Goal: Check status: Check status

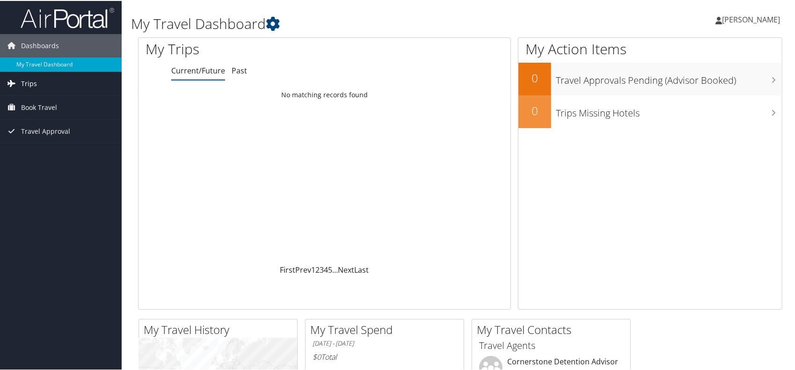
click at [42, 75] on link "Trips" at bounding box center [61, 82] width 122 height 23
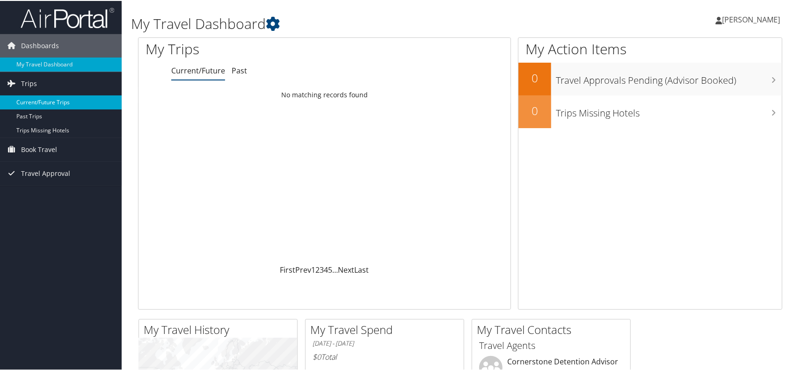
click at [45, 102] on link "Current/Future Trips" at bounding box center [61, 102] width 122 height 14
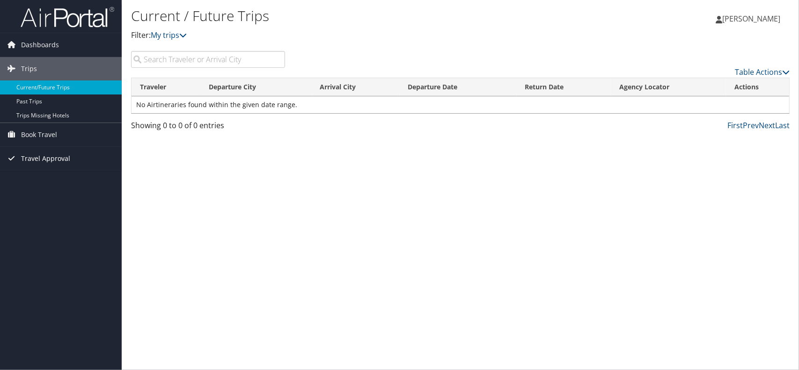
click at [51, 158] on span "Travel Approval" at bounding box center [45, 158] width 49 height 23
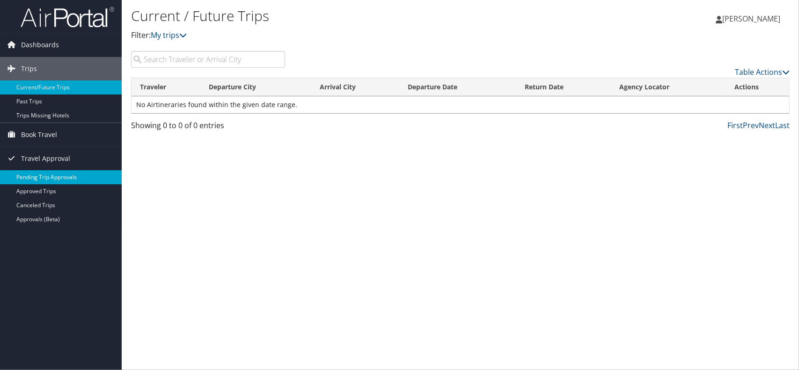
click at [55, 174] on link "Pending Trip Approvals" at bounding box center [61, 177] width 122 height 14
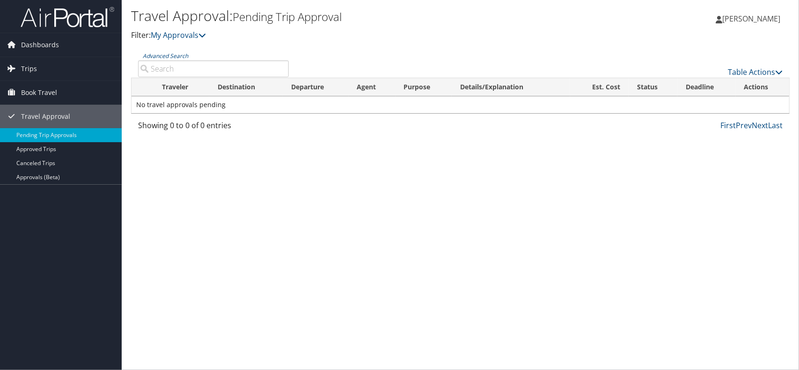
click at [44, 171] on link "Approvals (Beta)" at bounding box center [61, 177] width 122 height 14
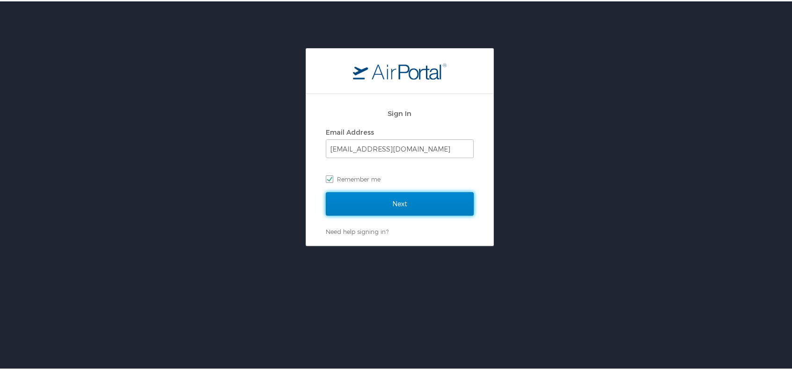
click at [357, 208] on input "Next" at bounding box center [400, 202] width 148 height 23
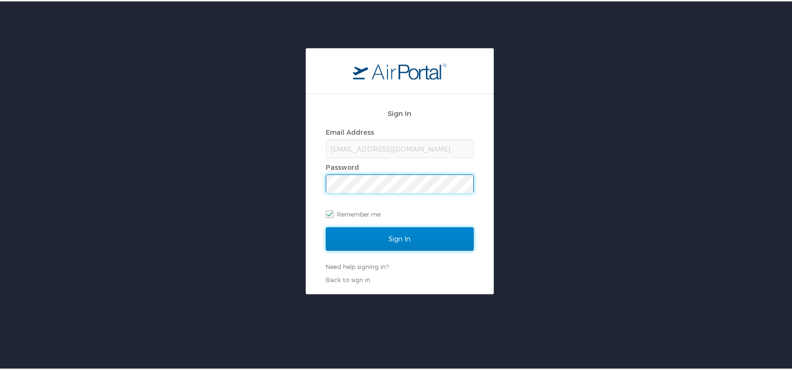
click at [358, 243] on input "Sign In" at bounding box center [400, 237] width 148 height 23
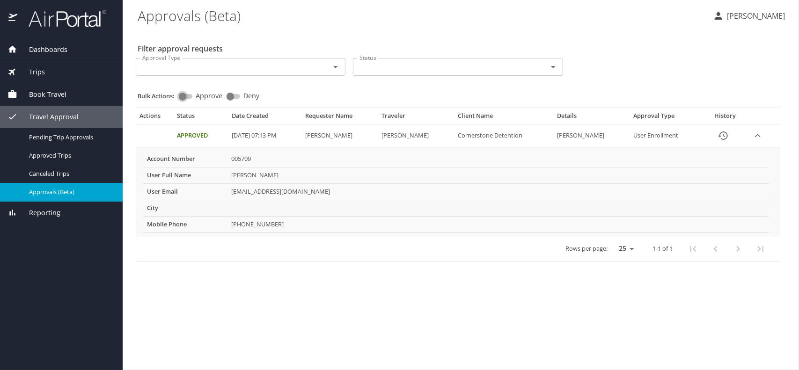
click at [186, 96] on input "Approve" at bounding box center [183, 96] width 34 height 11
checkbox input "true"
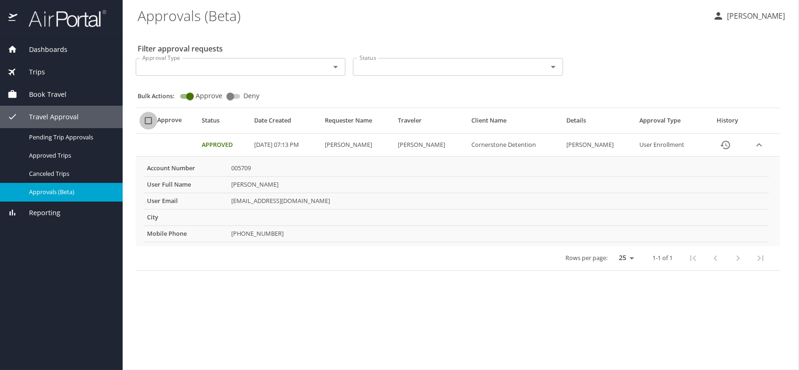
drag, startPoint x: 146, startPoint y: 119, endPoint x: 151, endPoint y: 126, distance: 8.0
click at [147, 120] on input "select all approval requests" at bounding box center [148, 121] width 18 height 18
click at [146, 118] on input "select all approval requests" at bounding box center [148, 121] width 18 height 18
click at [148, 122] on input "select all approval requests" at bounding box center [148, 121] width 18 height 18
click at [149, 122] on input "select all approval requests" at bounding box center [148, 121] width 18 height 18
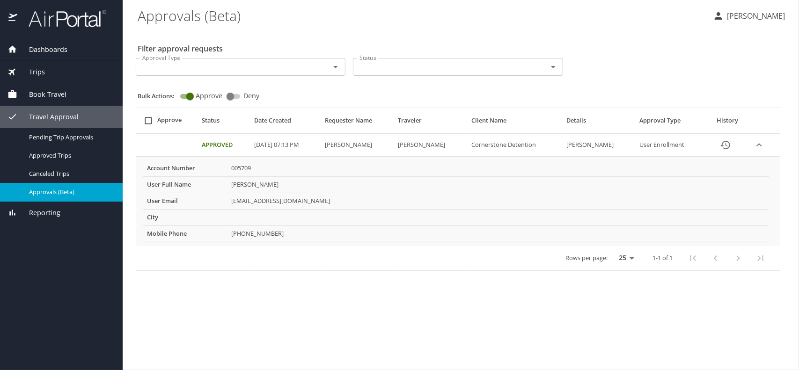
click at [149, 122] on input "select all approval requests" at bounding box center [148, 121] width 18 height 18
checkbox input "false"
click at [335, 68] on icon "Open" at bounding box center [335, 67] width 5 height 2
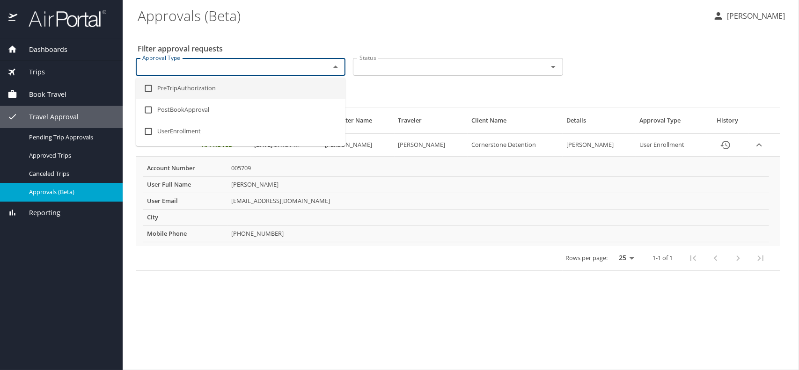
click at [148, 83] on input "checkbox" at bounding box center [148, 89] width 18 height 18
checkbox input "true"
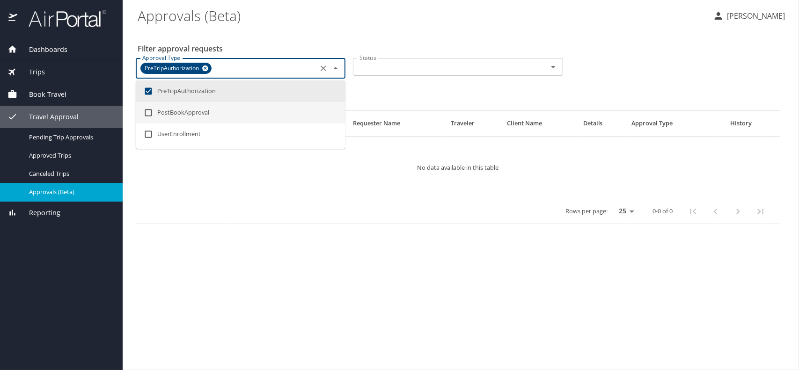
click at [149, 113] on input "checkbox" at bounding box center [148, 113] width 18 height 18
checkbox input "true"
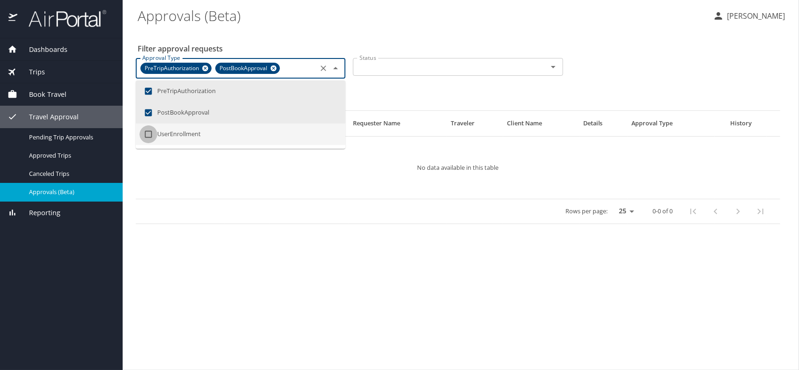
click at [150, 134] on input "checkbox" at bounding box center [148, 134] width 18 height 18
checkbox input "true"
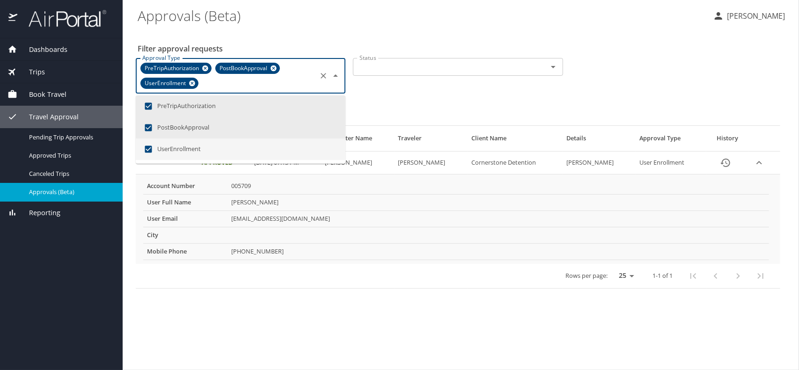
click at [422, 71] on input "Status" at bounding box center [444, 67] width 176 height 12
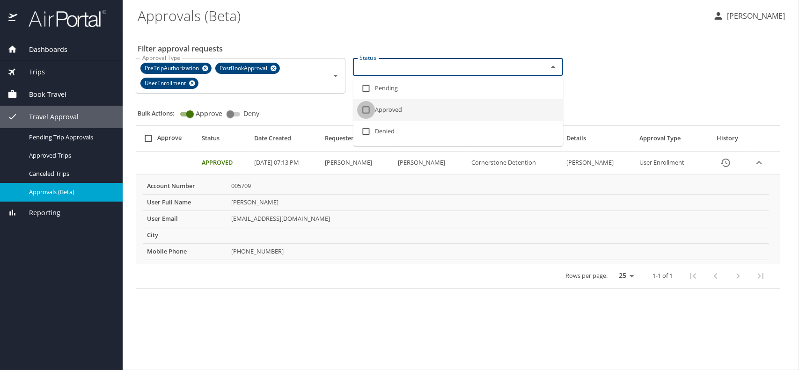
click at [366, 115] on input "checkbox" at bounding box center [366, 110] width 18 height 18
checkbox input "true"
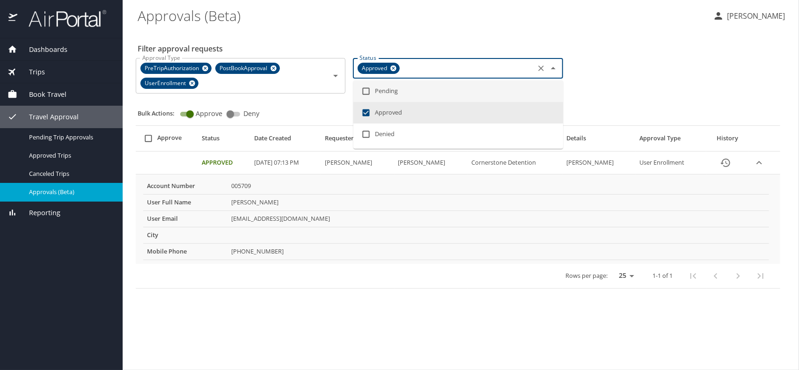
click at [366, 88] on input "checkbox" at bounding box center [366, 91] width 18 height 18
checkbox input "true"
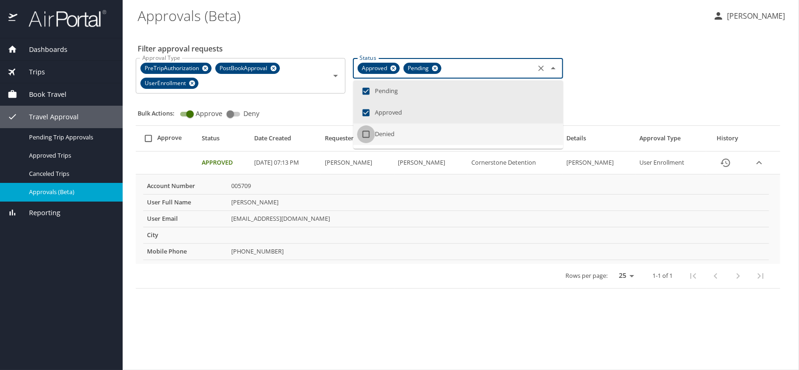
click at [367, 132] on input "checkbox" at bounding box center [366, 134] width 18 height 18
click at [367, 135] on input "checkbox" at bounding box center [366, 134] width 18 height 18
click at [365, 134] on input "checkbox" at bounding box center [366, 134] width 18 height 18
checkbox input "true"
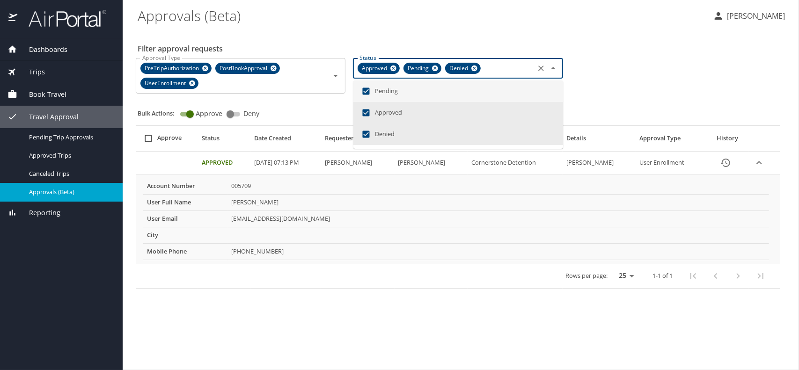
click at [557, 69] on icon "Close" at bounding box center [552, 68] width 11 height 11
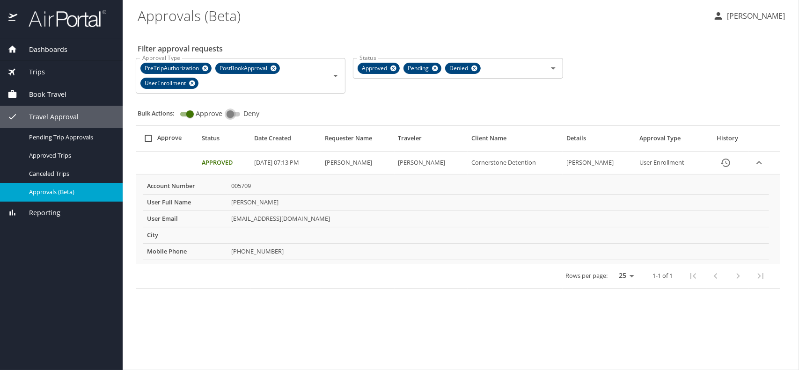
click at [231, 115] on input "Deny" at bounding box center [230, 114] width 34 height 11
checkbox input "true"
checkbox input "false"
click at [237, 115] on input "Deny" at bounding box center [238, 114] width 34 height 11
checkbox input "false"
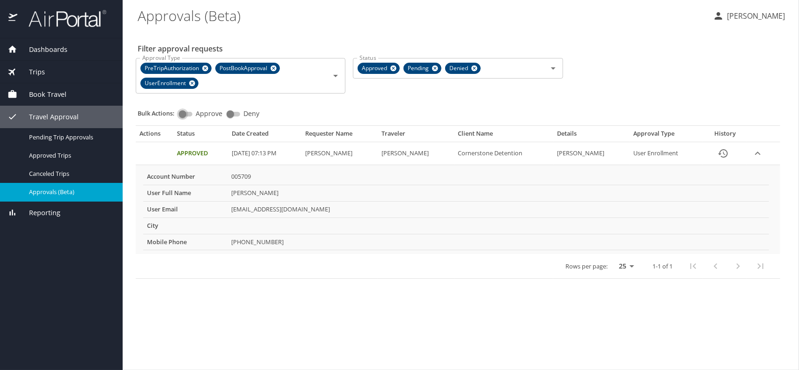
click at [187, 115] on input "Approve" at bounding box center [183, 114] width 34 height 11
checkbox input "true"
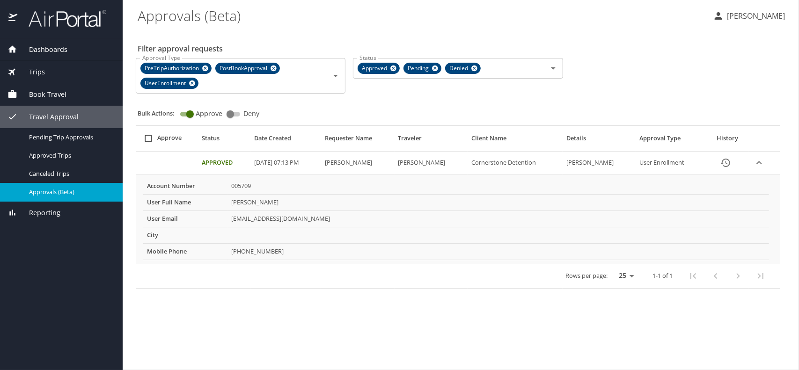
click at [234, 116] on input "Deny" at bounding box center [230, 114] width 34 height 11
checkbox input "true"
click at [191, 111] on input "Approve" at bounding box center [183, 114] width 34 height 11
checkbox input "true"
click at [227, 114] on input "Deny" at bounding box center [230, 114] width 34 height 11
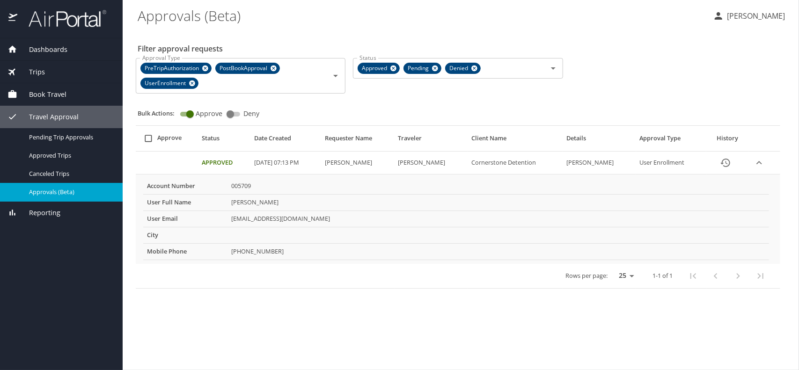
checkbox input "true"
click at [191, 114] on input "Approve" at bounding box center [183, 114] width 34 height 11
checkbox input "true"
checkbox input "false"
click at [147, 140] on input "select all approval requests" at bounding box center [148, 139] width 18 height 18
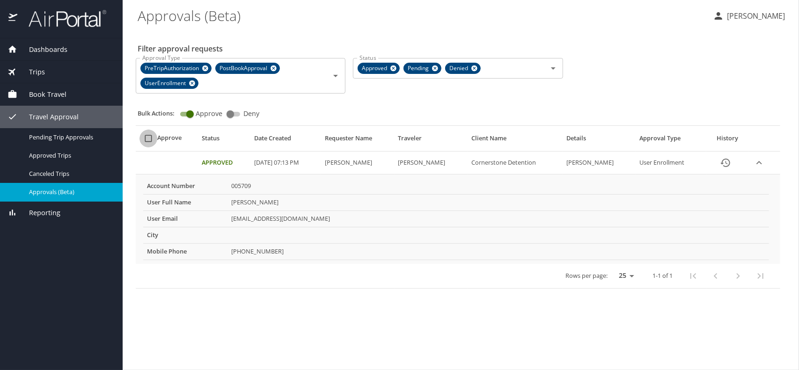
click at [145, 135] on input "select all approval requests" at bounding box center [148, 139] width 18 height 18
click at [149, 139] on input "select all approval requests" at bounding box center [148, 139] width 18 height 18
checkbox input "false"
drag, startPoint x: 591, startPoint y: 160, endPoint x: 693, endPoint y: 169, distance: 102.8
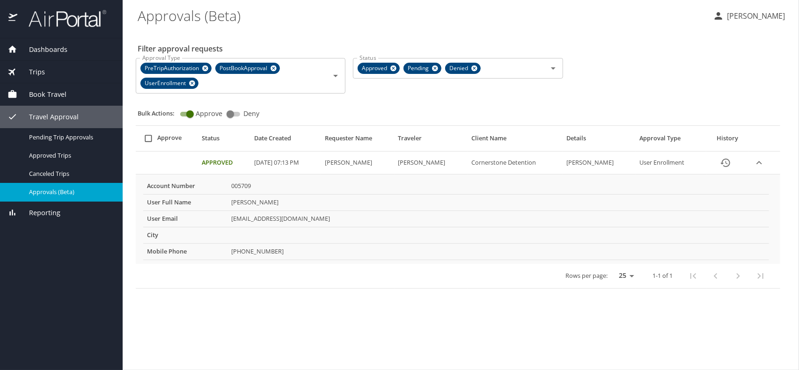
click at [591, 160] on td "[PERSON_NAME]" at bounding box center [598, 163] width 73 height 23
click at [724, 159] on icon "History" at bounding box center [724, 163] width 9 height 8
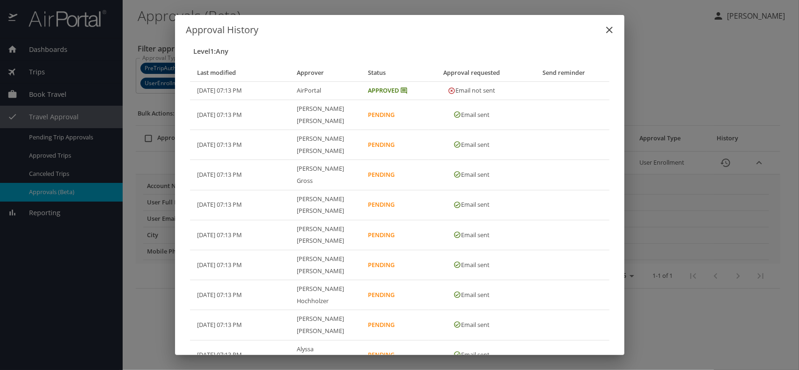
click at [611, 30] on icon "close" at bounding box center [609, 29] width 11 height 11
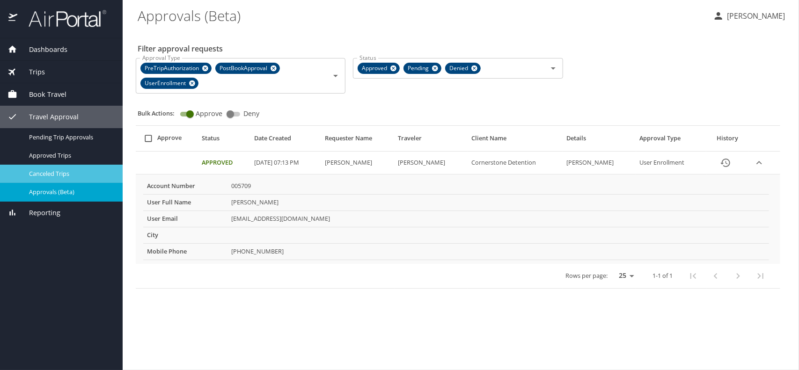
click at [51, 174] on span "Canceled Trips" at bounding box center [70, 173] width 82 height 9
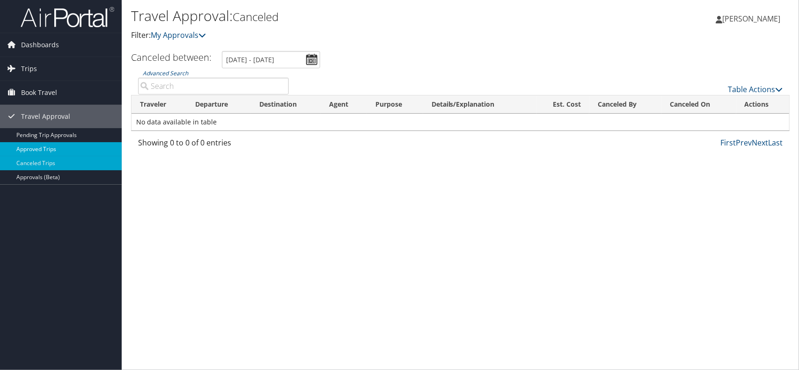
click at [40, 148] on link "Approved Trips" at bounding box center [61, 149] width 122 height 14
click at [774, 86] on link "Table Actions" at bounding box center [755, 89] width 55 height 10
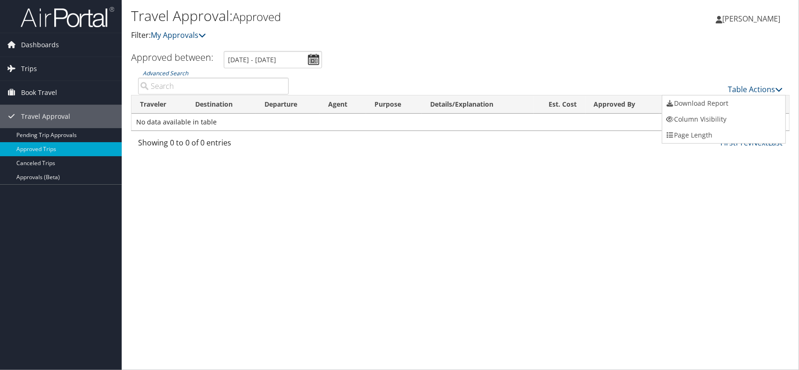
drag, startPoint x: 758, startPoint y: 14, endPoint x: 757, endPoint y: 19, distance: 5.7
click at [757, 17] on div at bounding box center [399, 185] width 799 height 370
click at [757, 19] on div at bounding box center [399, 185] width 799 height 370
click at [757, 19] on span "[PERSON_NAME]" at bounding box center [751, 19] width 58 height 10
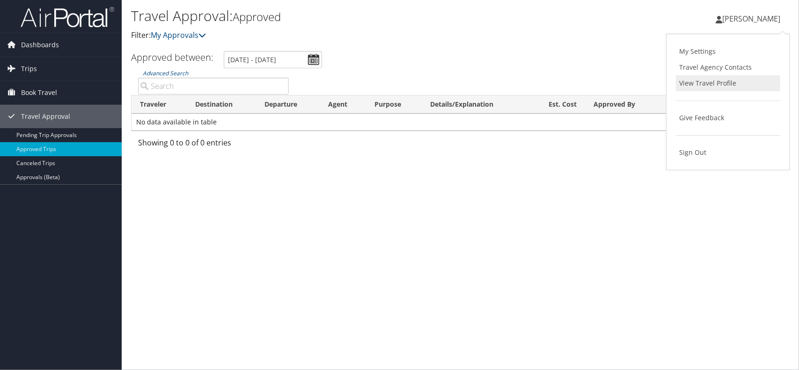
click at [705, 79] on link "View Travel Profile" at bounding box center [728, 83] width 104 height 16
